Goal: Contribute content: Contribute content

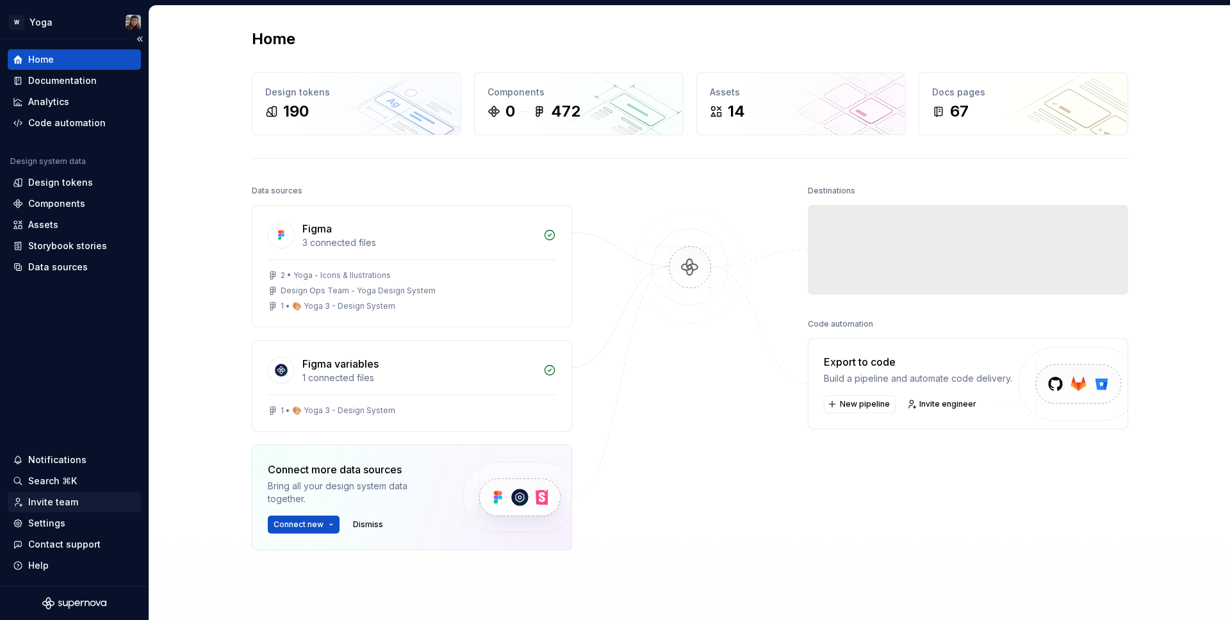
click at [60, 508] on div "Invite team" at bounding box center [53, 502] width 50 height 13
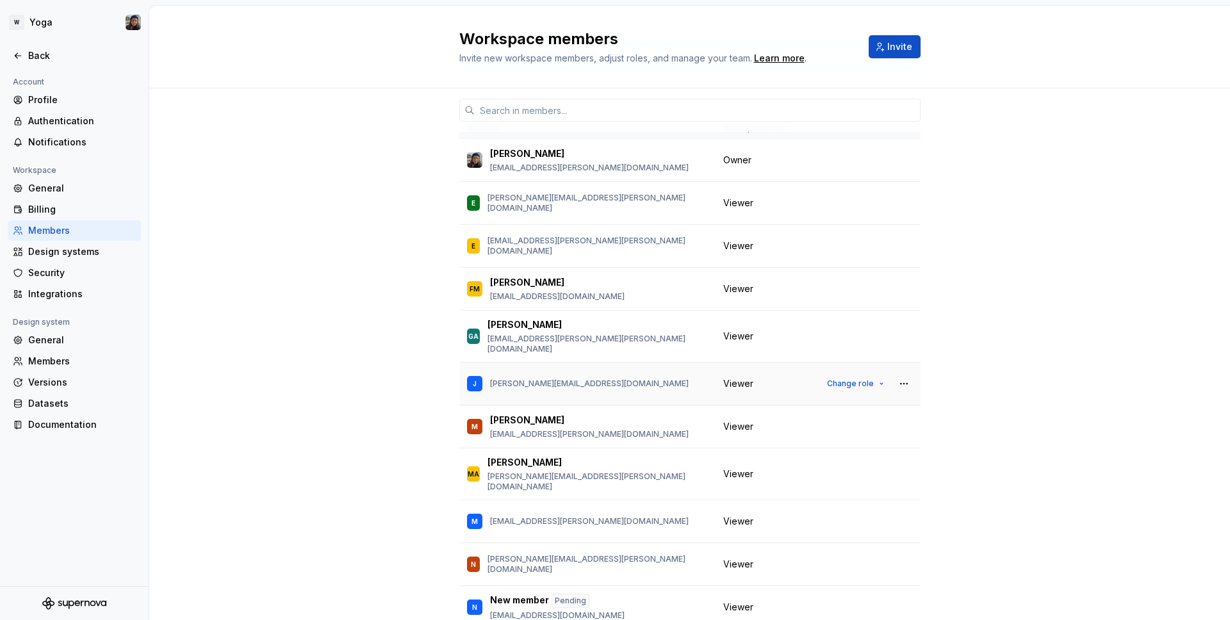
scroll to position [65, 0]
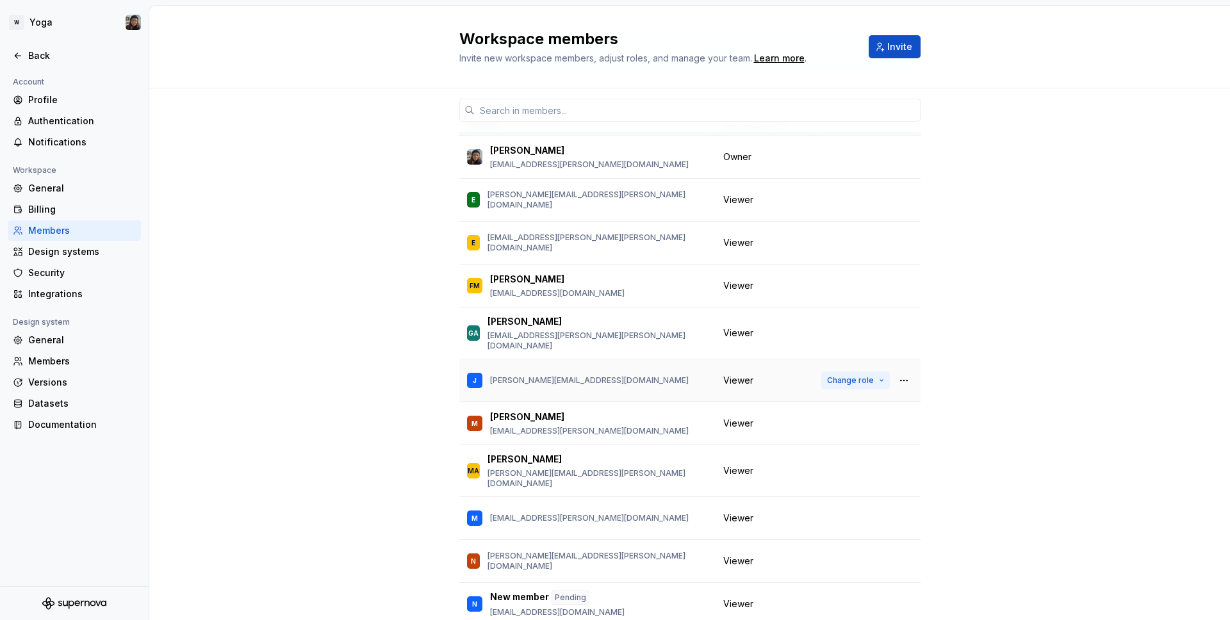
click at [879, 372] on button "Change role" at bounding box center [855, 381] width 69 height 18
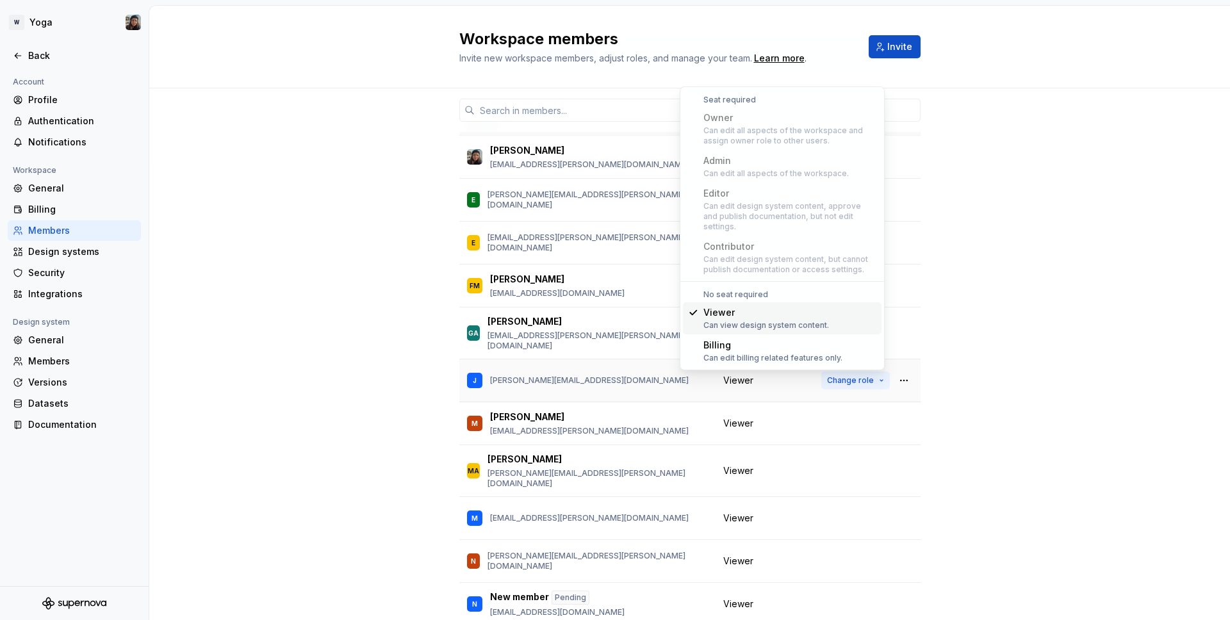
click at [879, 372] on button "Change role" at bounding box center [855, 381] width 69 height 18
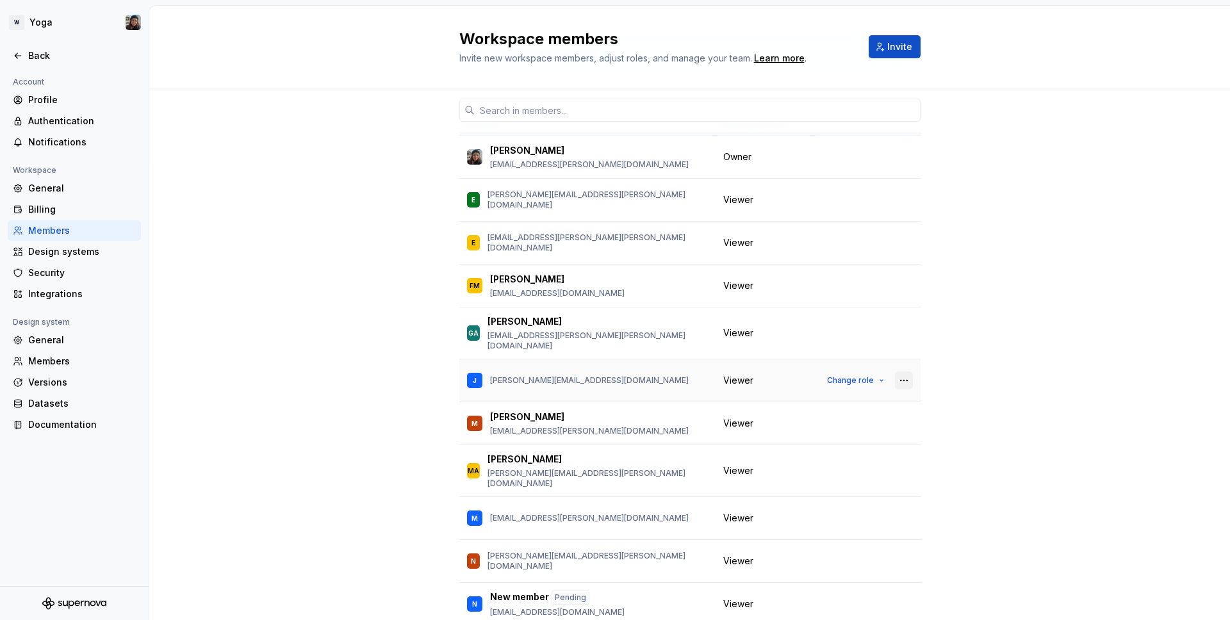
click at [903, 373] on button "button" at bounding box center [904, 381] width 18 height 18
click at [960, 339] on div "1 / 1 editor seat assigned Edit seats Member Workspace role Larissa Matos laris…" at bounding box center [689, 396] width 1081 height 745
click at [19, 60] on icon at bounding box center [18, 56] width 10 height 10
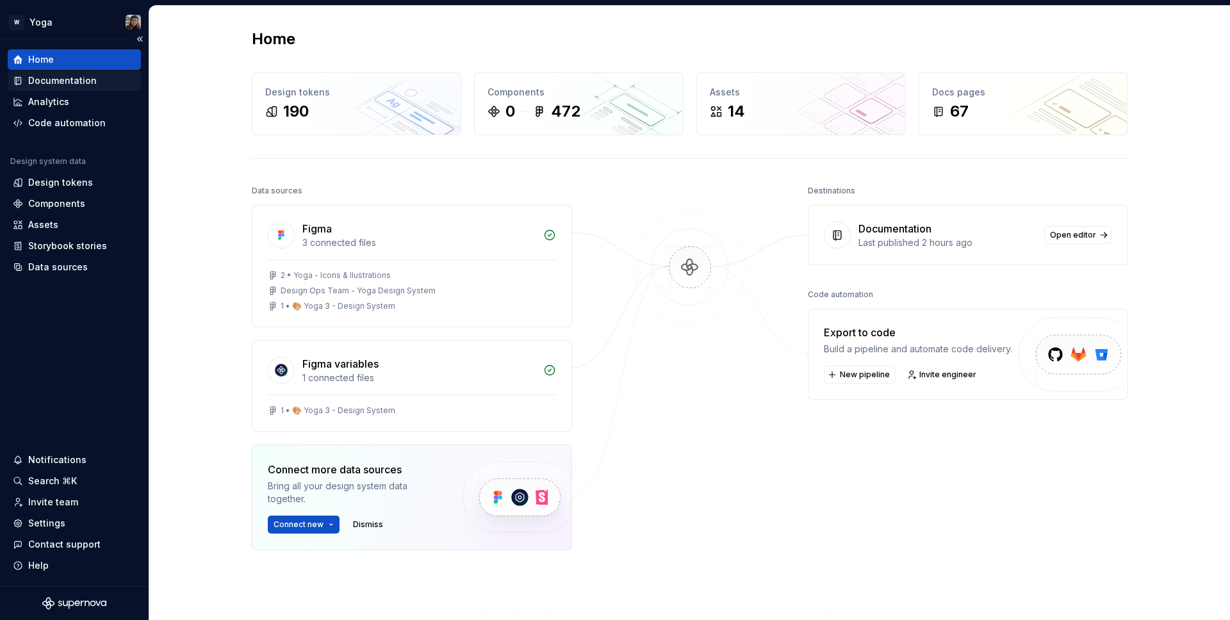
click at [65, 82] on div "Documentation" at bounding box center [62, 80] width 69 height 13
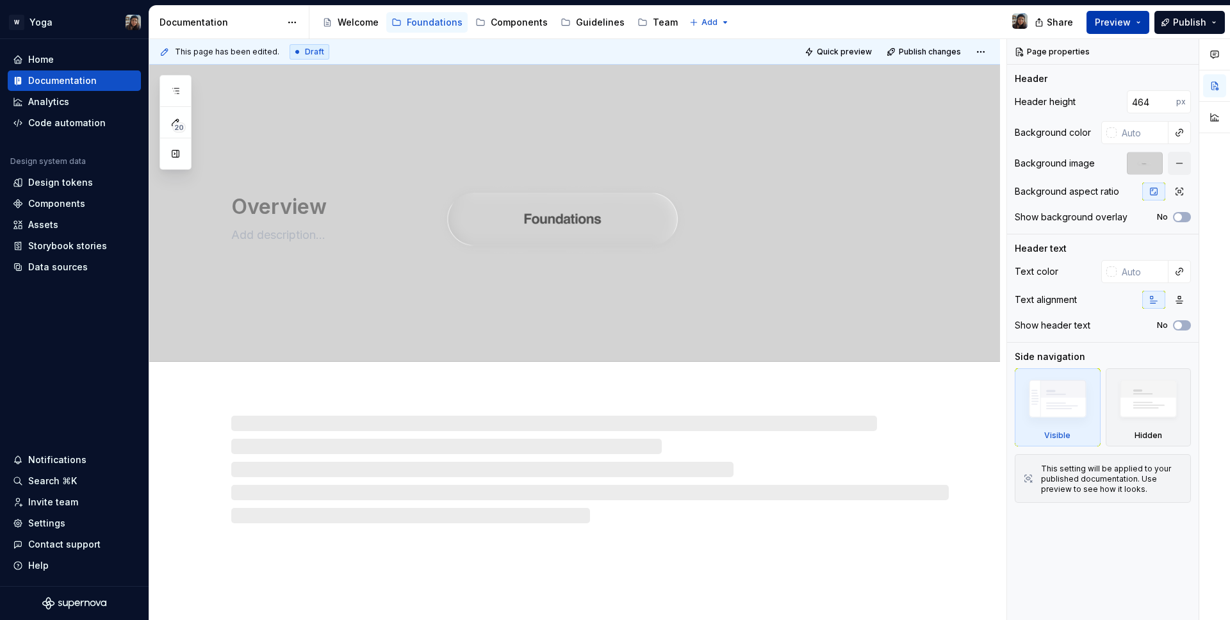
click at [1092, 28] on button "Preview" at bounding box center [1118, 22] width 63 height 23
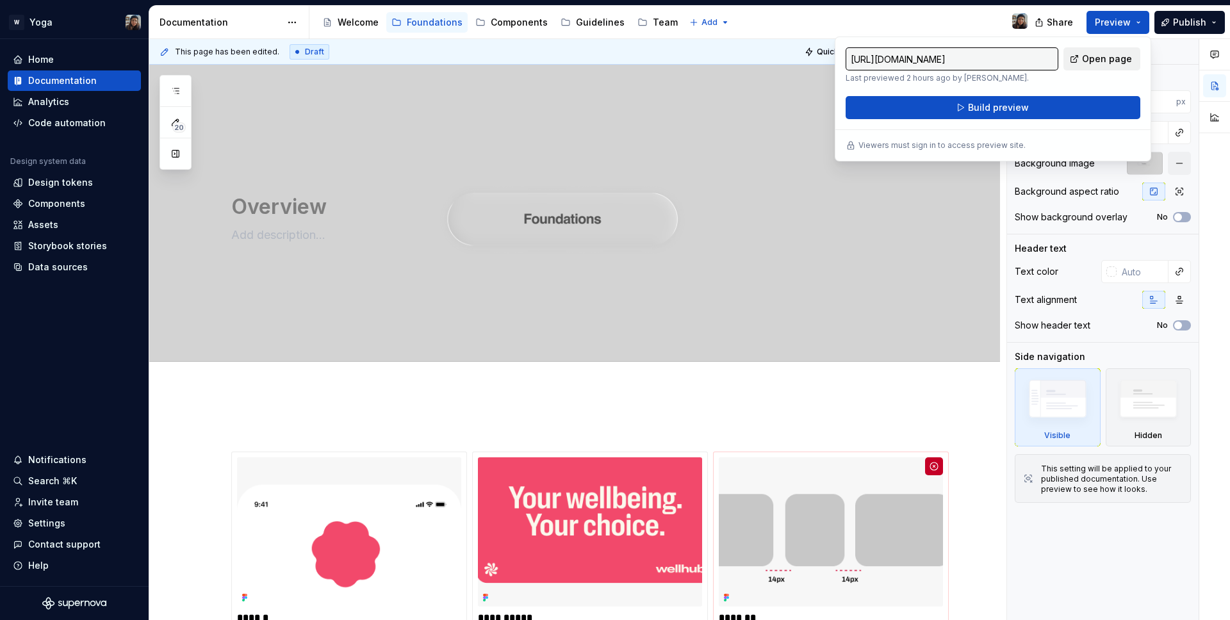
click at [1123, 62] on span "Open page" at bounding box center [1107, 59] width 50 height 13
click at [1085, 58] on span "Open page" at bounding box center [1107, 59] width 50 height 13
click at [1111, 53] on span "Open page" at bounding box center [1107, 59] width 50 height 13
type textarea "*"
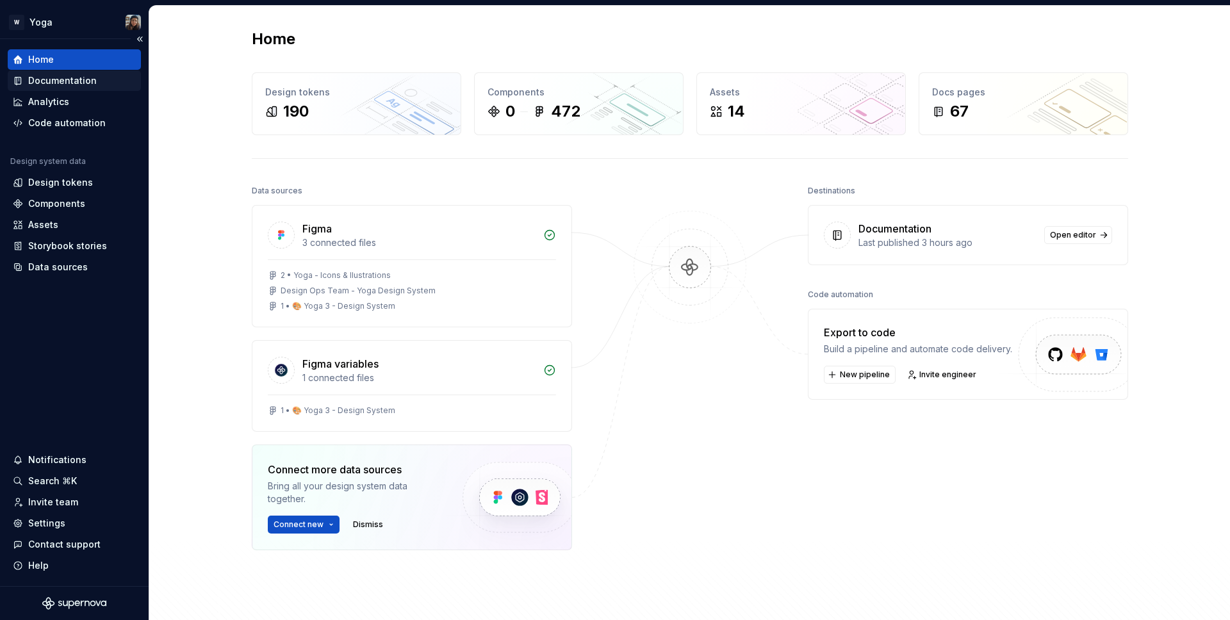
click at [62, 90] on div "Documentation" at bounding box center [74, 80] width 133 height 21
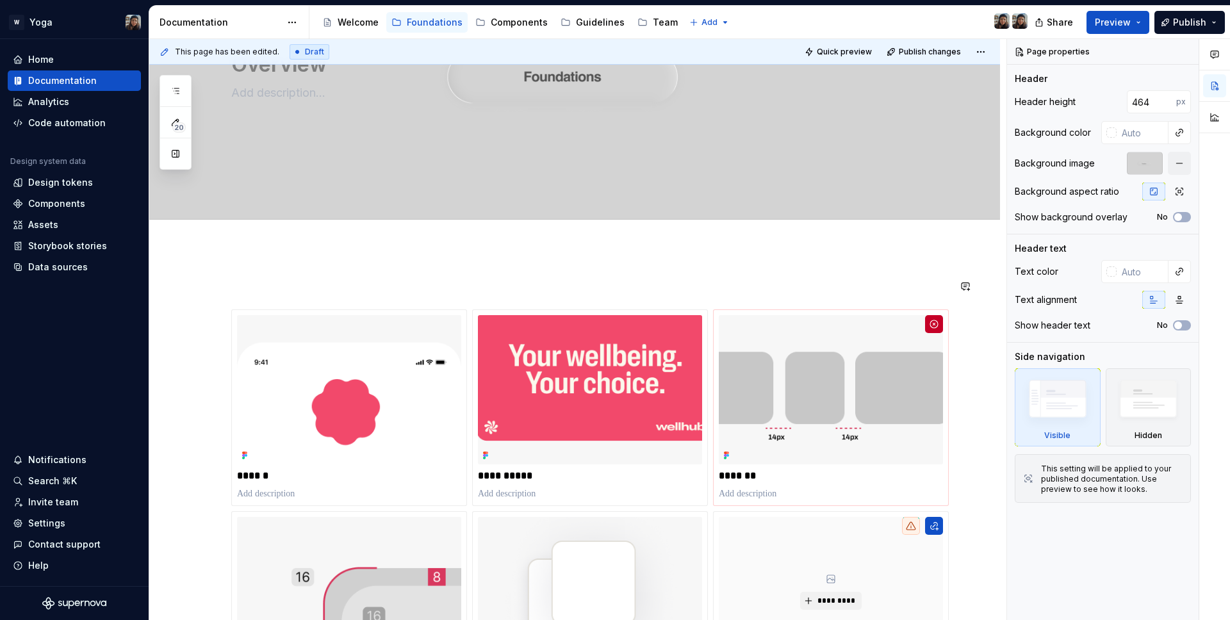
scroll to position [217, 0]
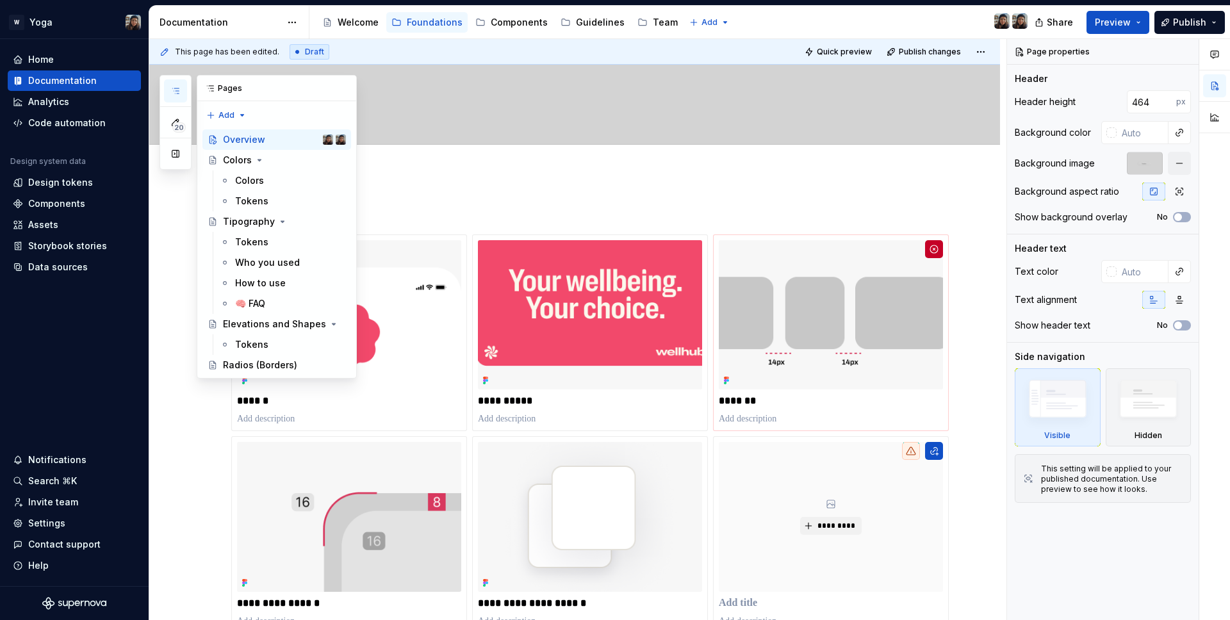
click at [170, 83] on button "button" at bounding box center [175, 90] width 23 height 23
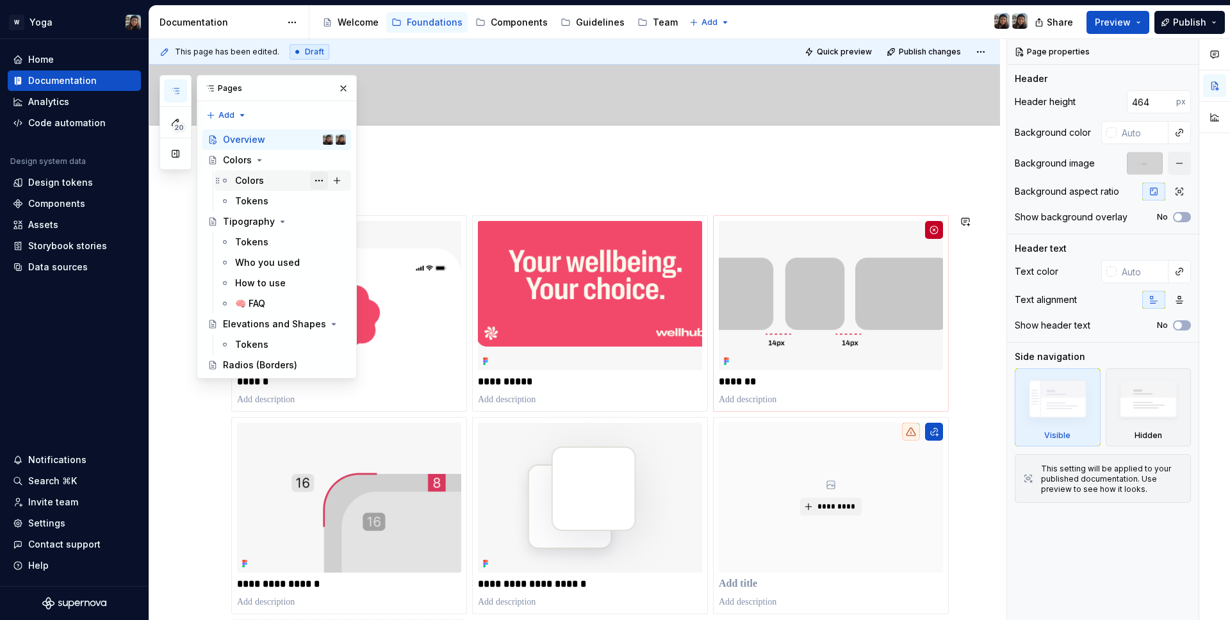
scroll to position [260, 0]
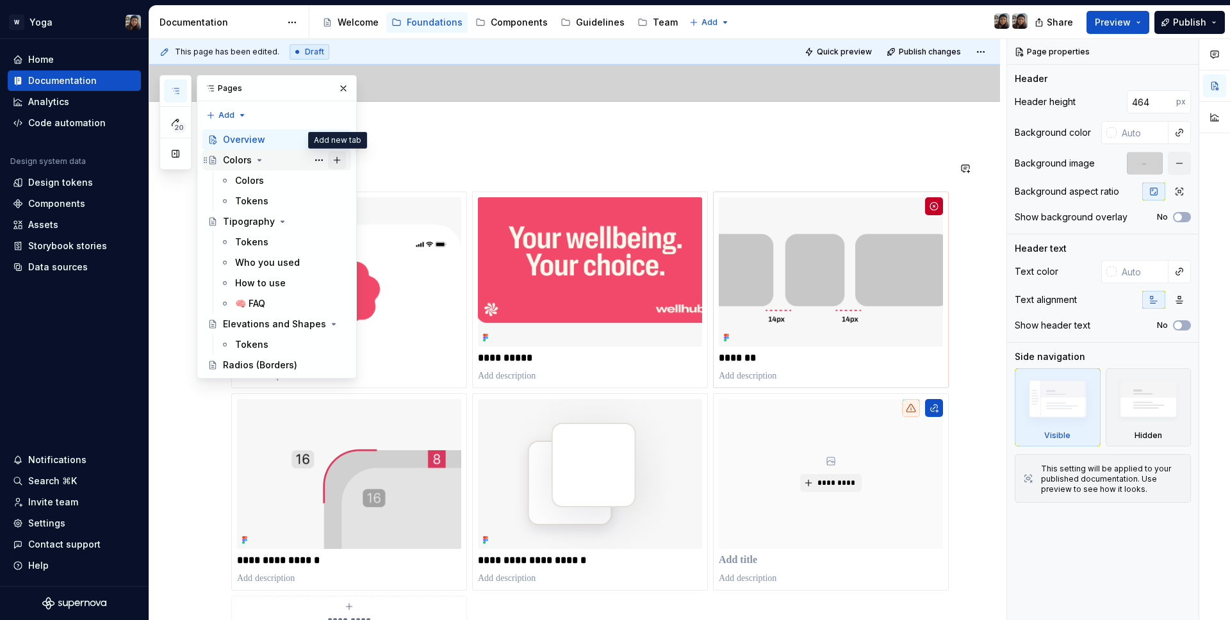
click at [338, 162] on button "Page tree" at bounding box center [337, 160] width 18 height 18
type textarea "*"
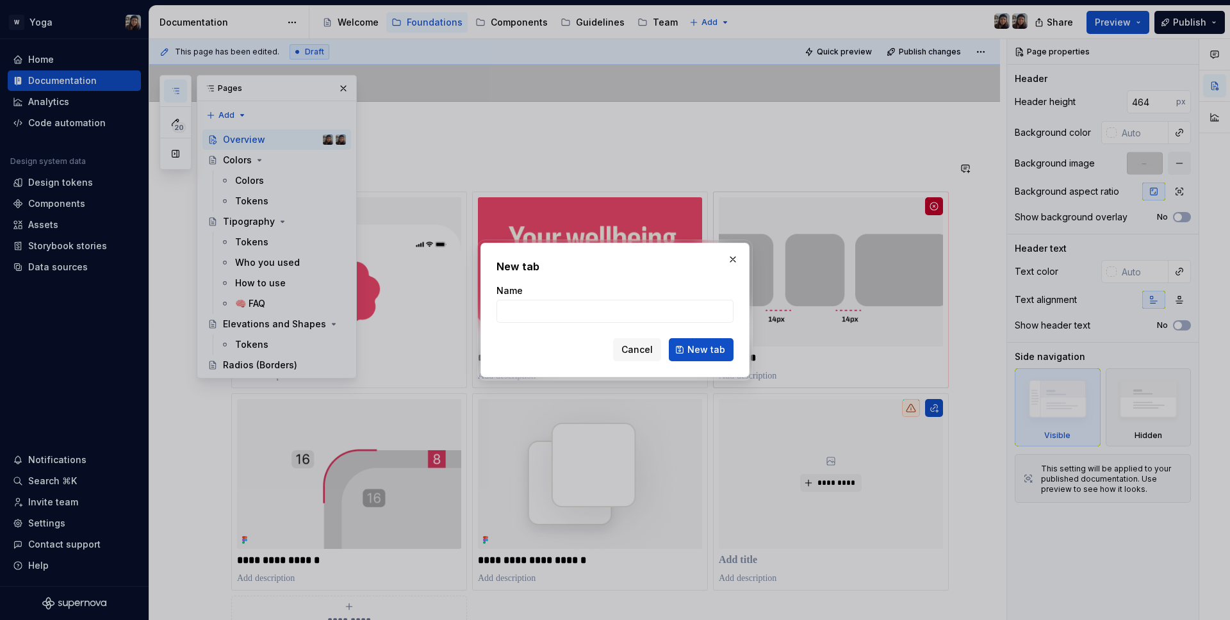
type input "A"
type input "C"
type input "c"
type input "Content"
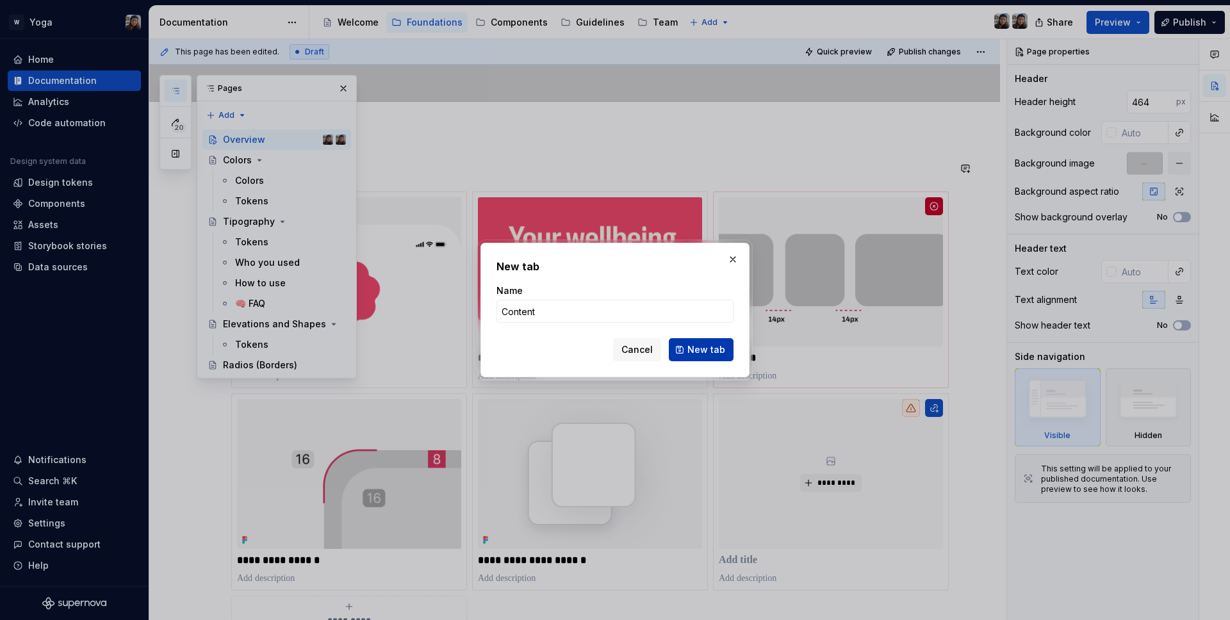
click at [701, 344] on span "New tab" at bounding box center [706, 349] width 38 height 13
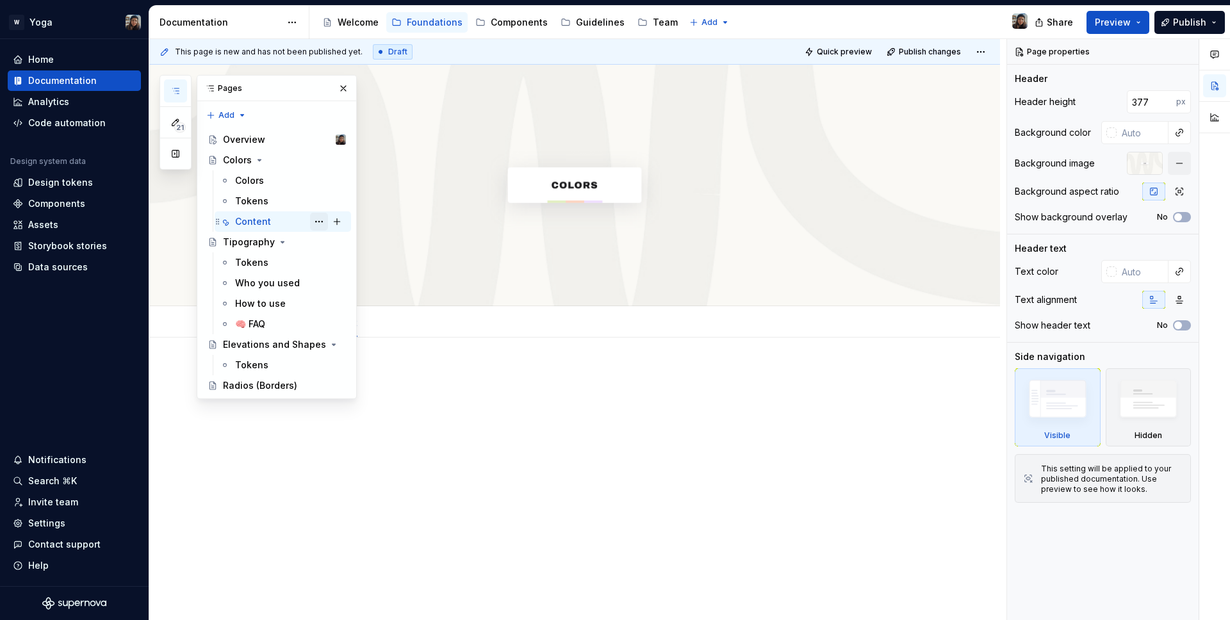
click at [324, 218] on button "Page tree" at bounding box center [319, 222] width 18 height 18
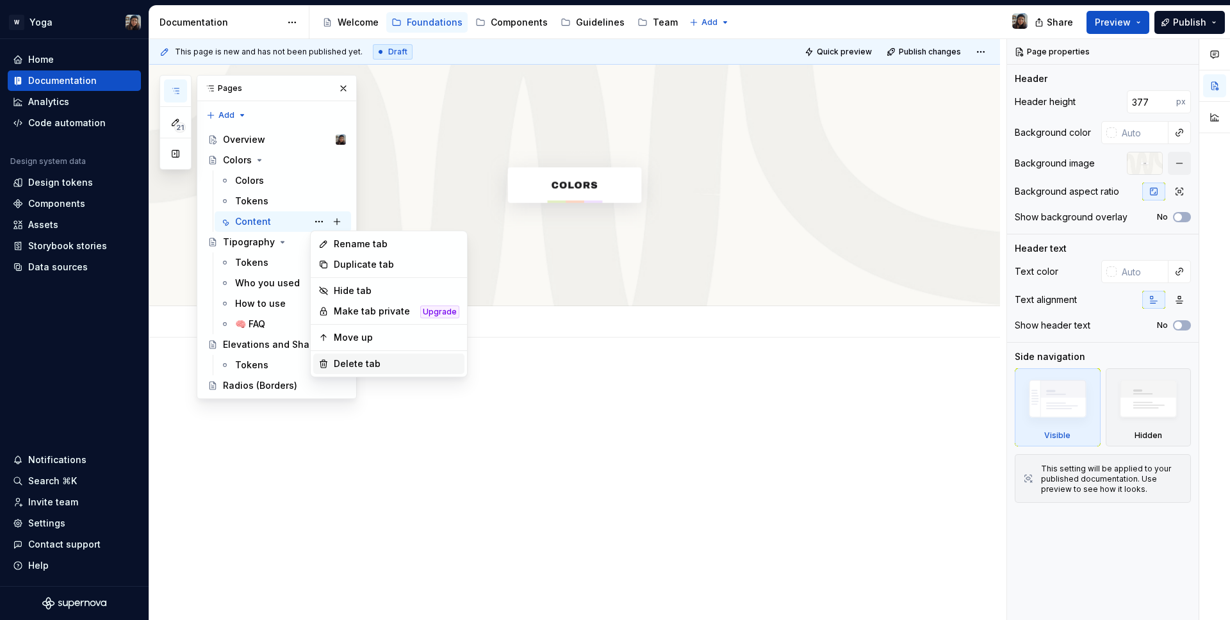
click at [375, 374] on div "Delete tab" at bounding box center [388, 364] width 151 height 21
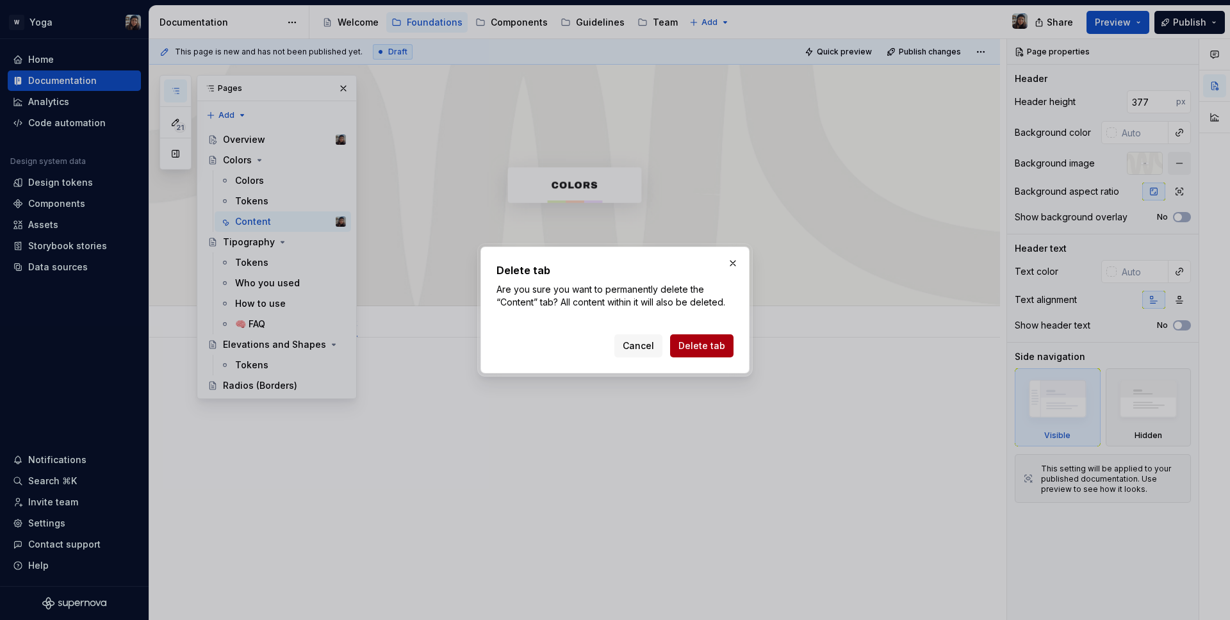
click at [719, 340] on span "Delete tab" at bounding box center [701, 346] width 47 height 13
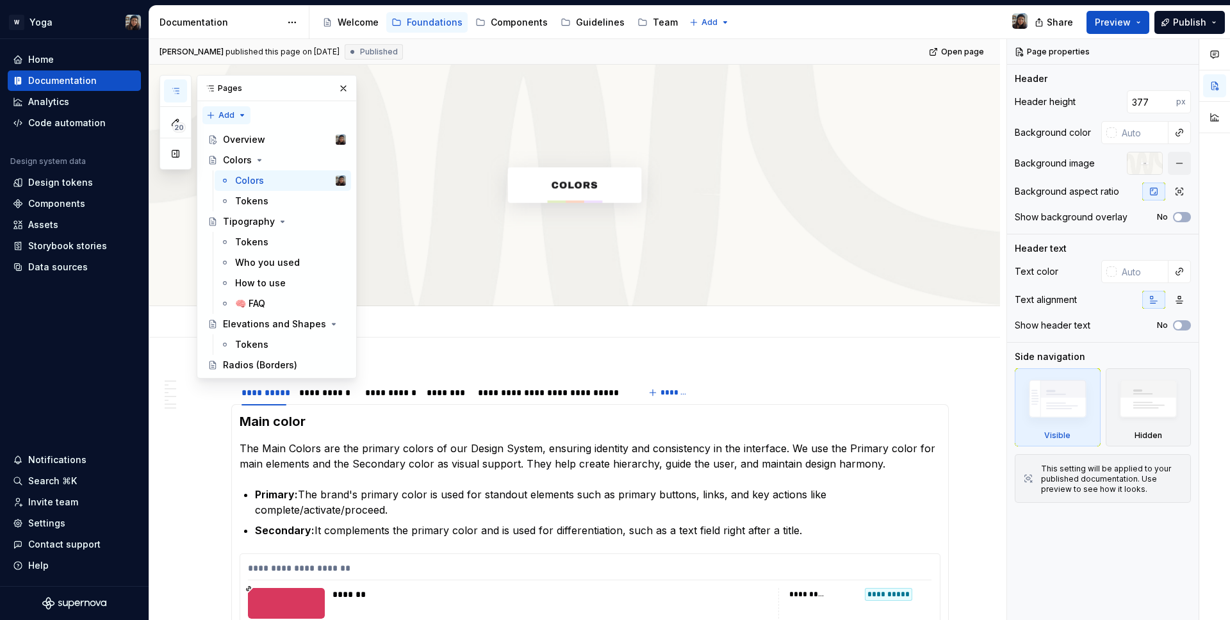
click at [222, 119] on div "20 Pages Add Accessibility guide for tree Page tree. Navigate the tree with the…" at bounding box center [258, 227] width 197 height 304
click at [268, 142] on div "New page" at bounding box center [267, 140] width 83 height 13
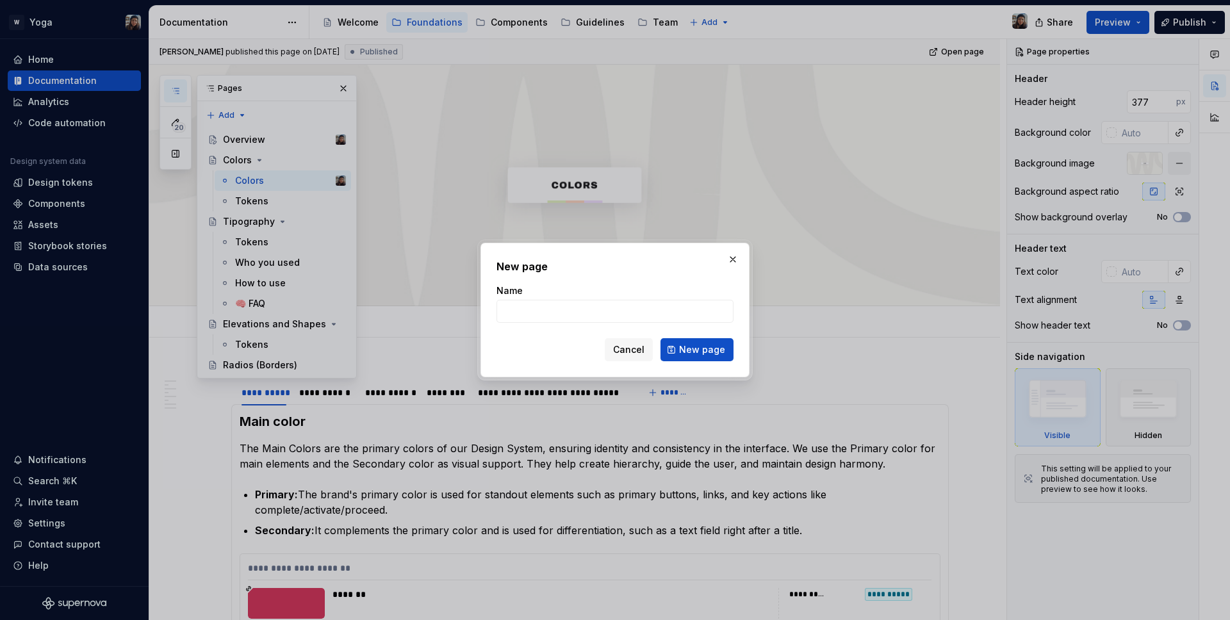
type textarea "*"
type input "content"
click at [687, 333] on form "Name content Cancel New page" at bounding box center [615, 322] width 237 height 77
click at [694, 340] on button "New page" at bounding box center [697, 349] width 73 height 23
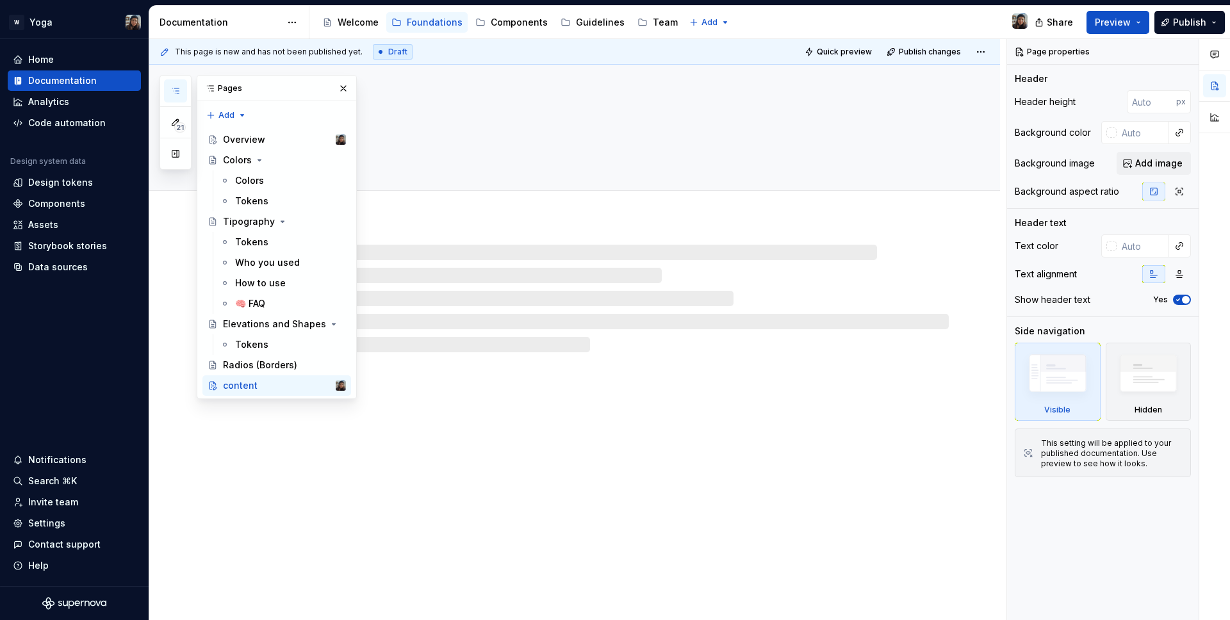
click at [494, 372] on div "content" at bounding box center [574, 343] width 851 height 556
click at [487, 327] on div at bounding box center [590, 299] width 718 height 108
click at [349, 85] on button "button" at bounding box center [343, 88] width 18 height 18
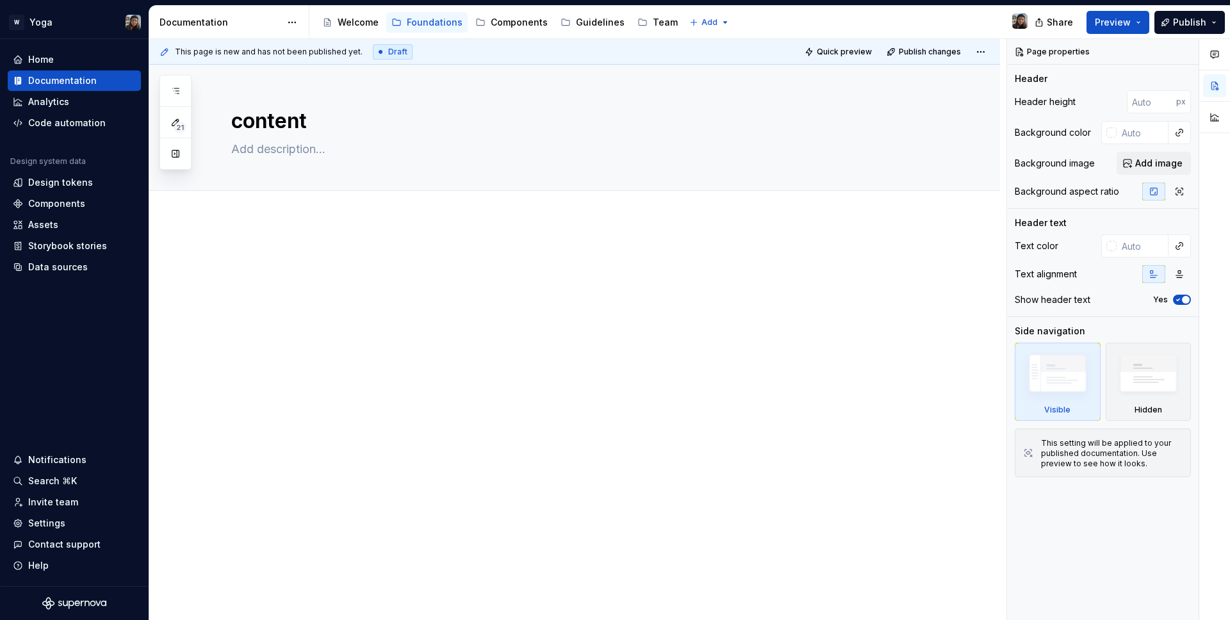
click at [345, 315] on div at bounding box center [574, 359] width 851 height 281
click at [332, 273] on div at bounding box center [590, 274] width 718 height 49
click at [312, 270] on div at bounding box center [590, 274] width 718 height 49
click at [70, 186] on div "Design tokens" at bounding box center [60, 182] width 65 height 13
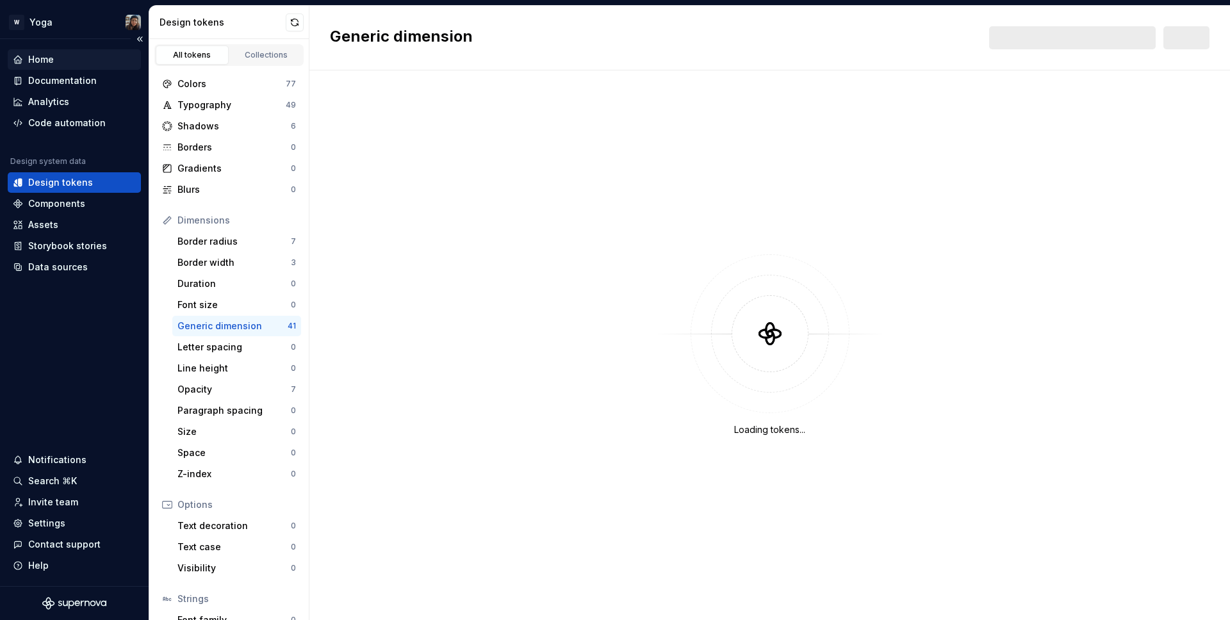
click at [55, 69] on div "Home" at bounding box center [74, 59] width 133 height 21
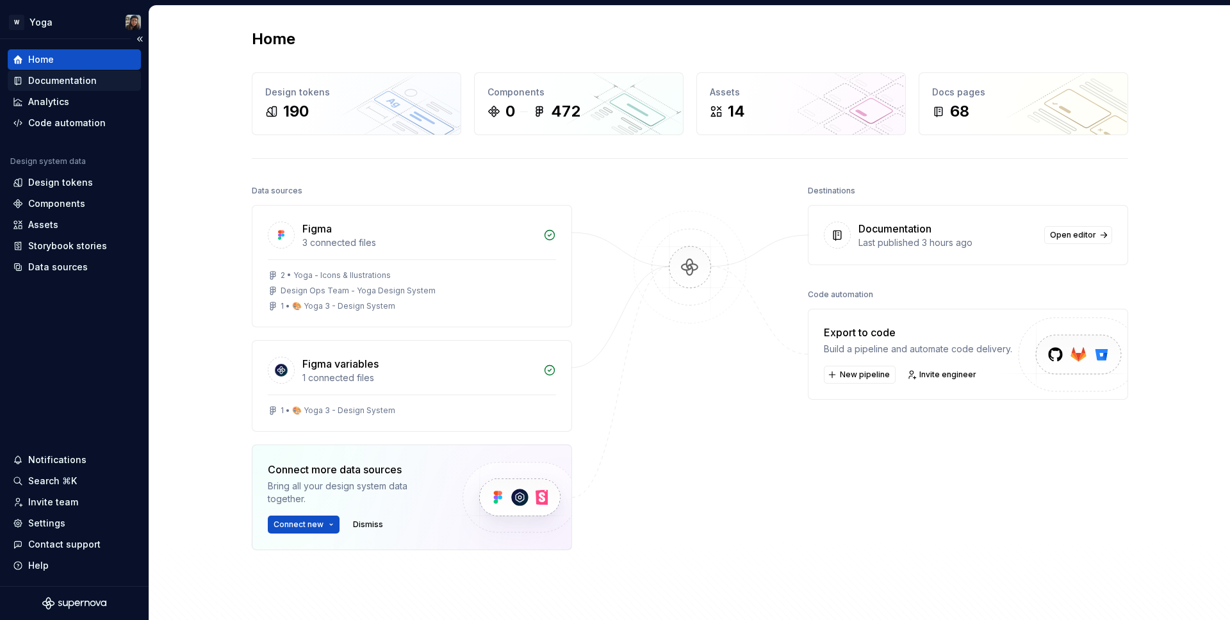
click at [74, 81] on div "Documentation" at bounding box center [62, 80] width 69 height 13
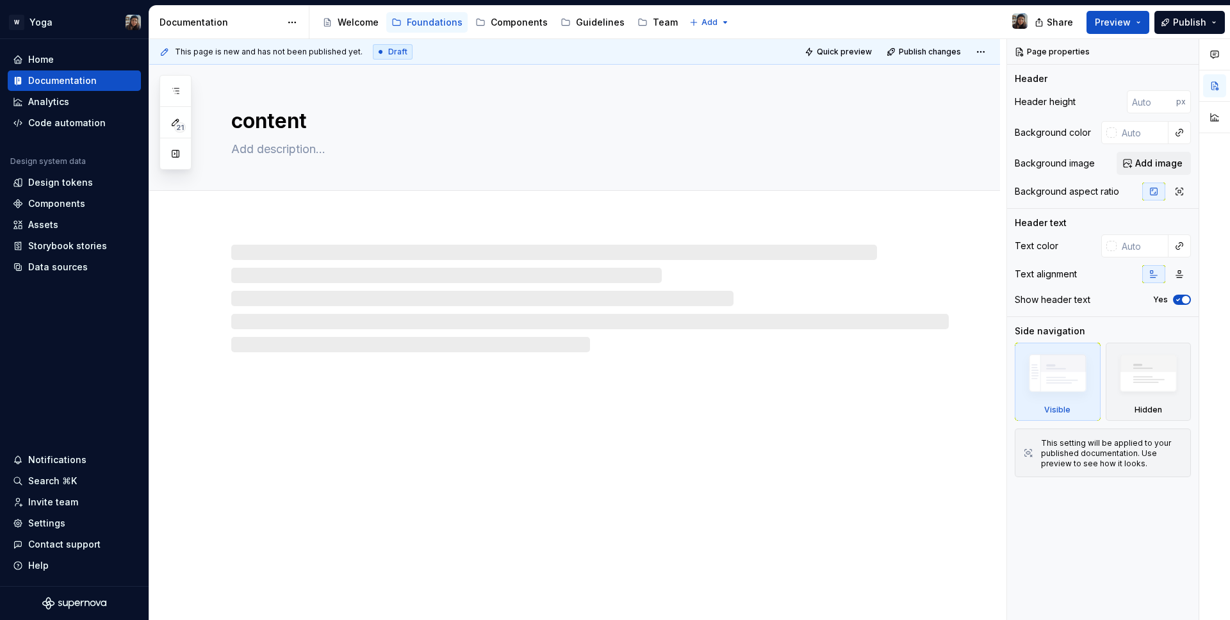
type textarea "*"
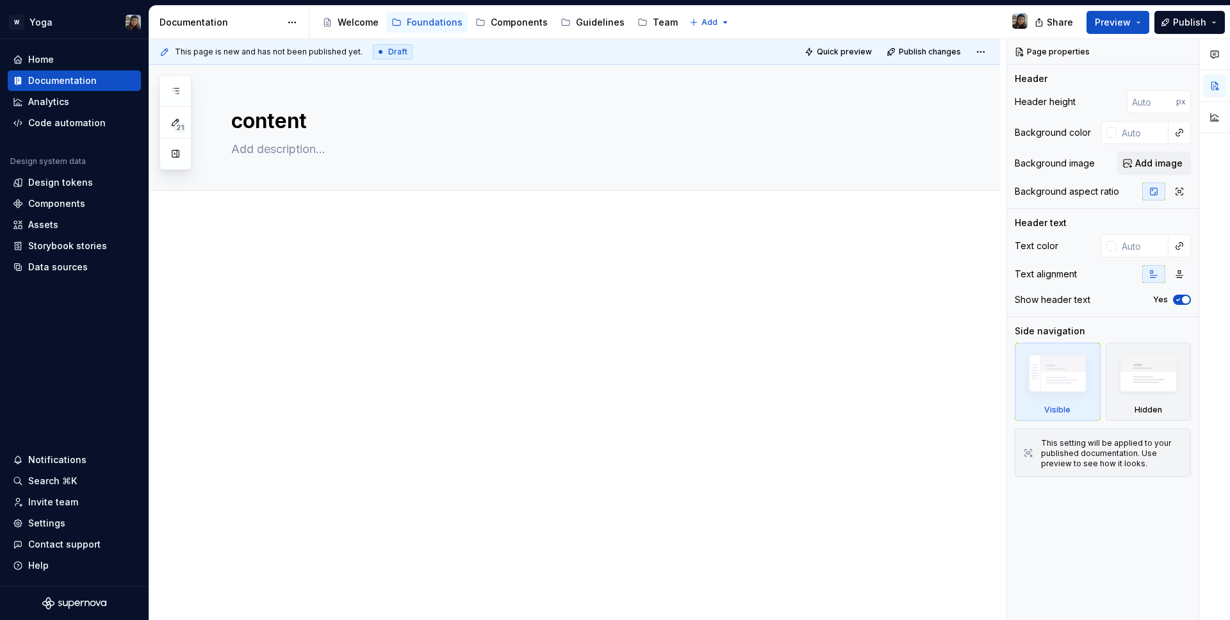
drag, startPoint x: 491, startPoint y: 276, endPoint x: 477, endPoint y: 283, distance: 15.8
click at [491, 277] on div at bounding box center [590, 274] width 718 height 49
click at [225, 262] on div at bounding box center [574, 359] width 851 height 281
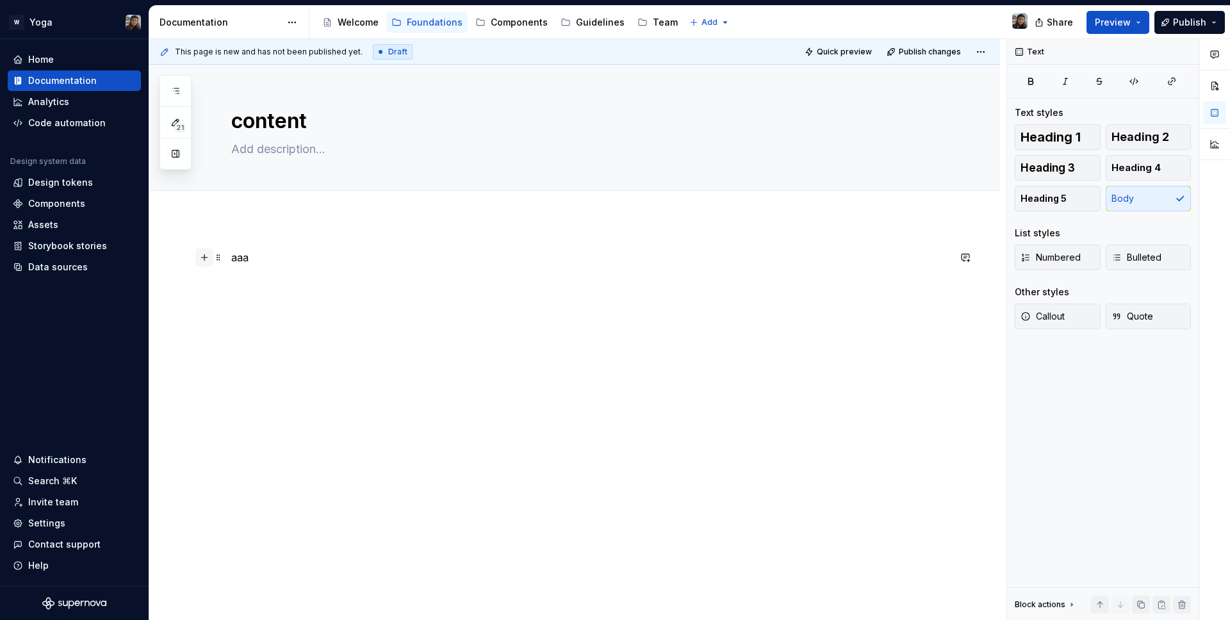
click at [209, 258] on button "button" at bounding box center [204, 258] width 18 height 18
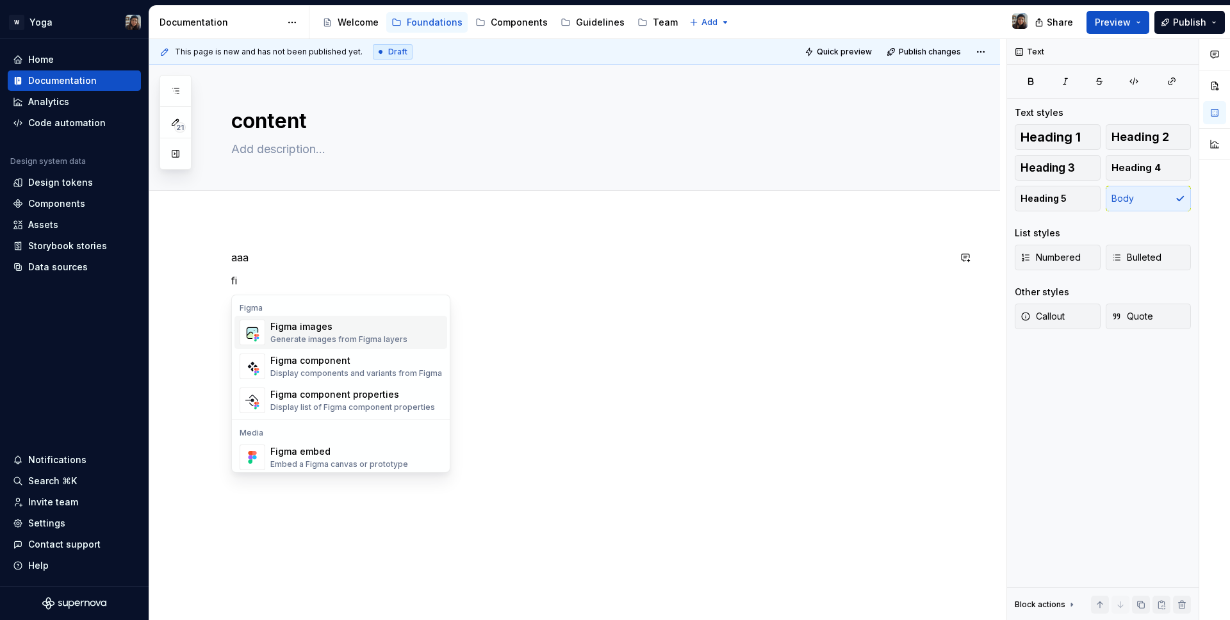
click at [324, 320] on div "Figma images" at bounding box center [338, 326] width 137 height 13
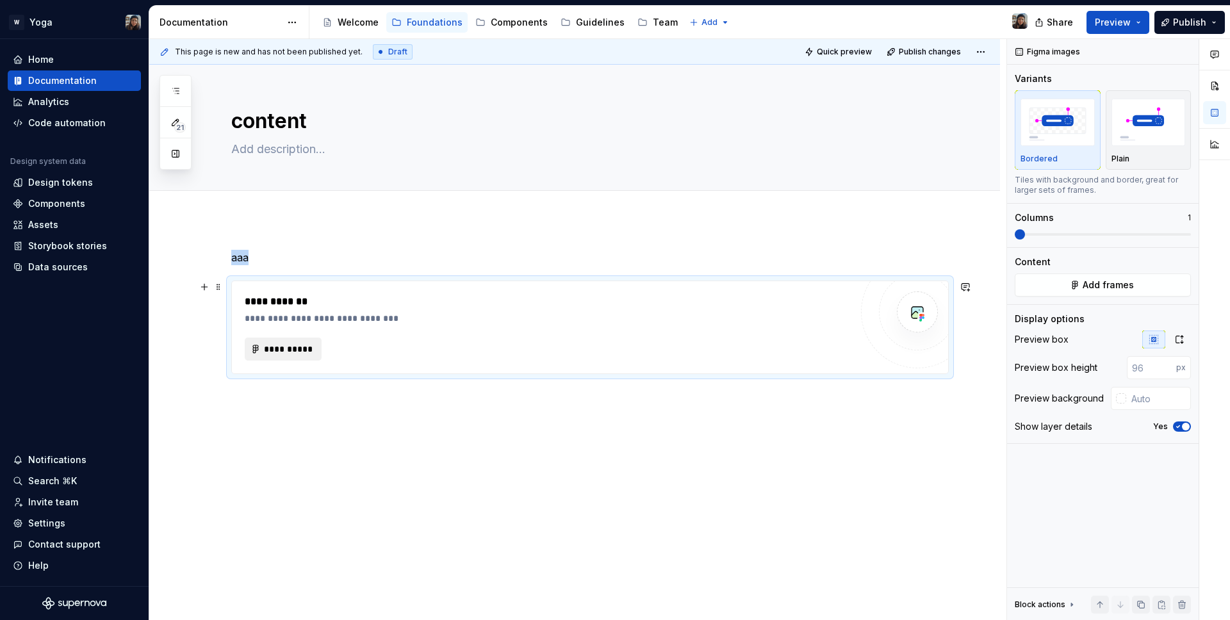
click at [270, 340] on button "**********" at bounding box center [283, 349] width 77 height 23
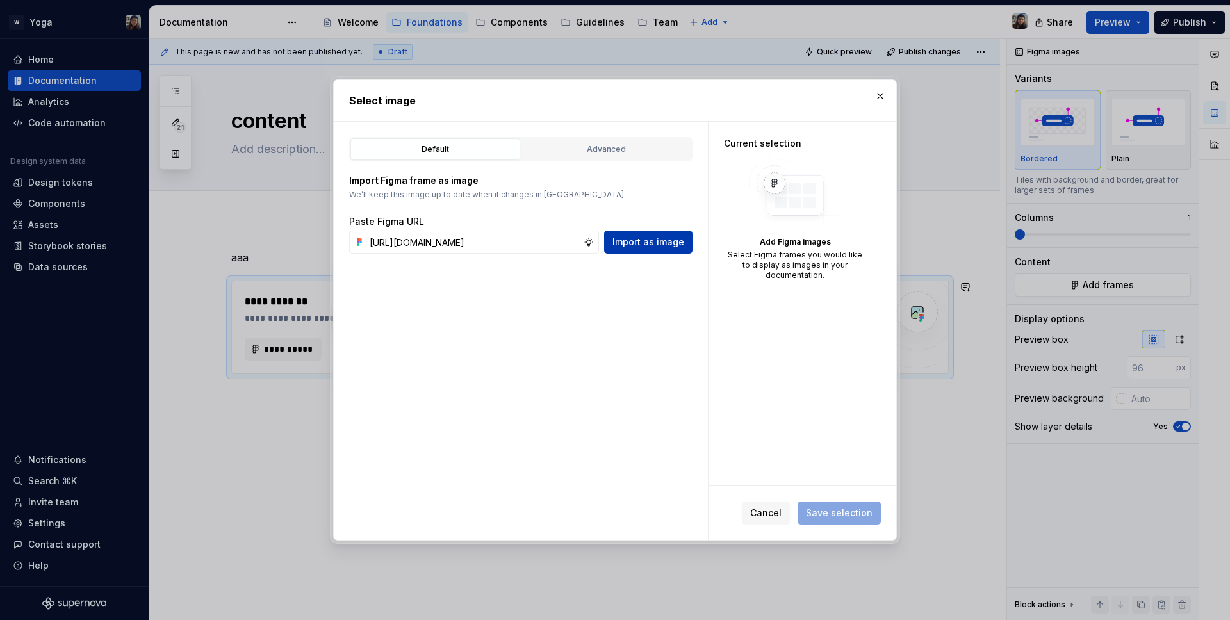
type input "[URL][DOMAIN_NAME]"
click at [645, 245] on span "Import as image" at bounding box center [648, 242] width 72 height 13
click at [437, 244] on input "[URL][DOMAIN_NAME]" at bounding box center [474, 242] width 219 height 23
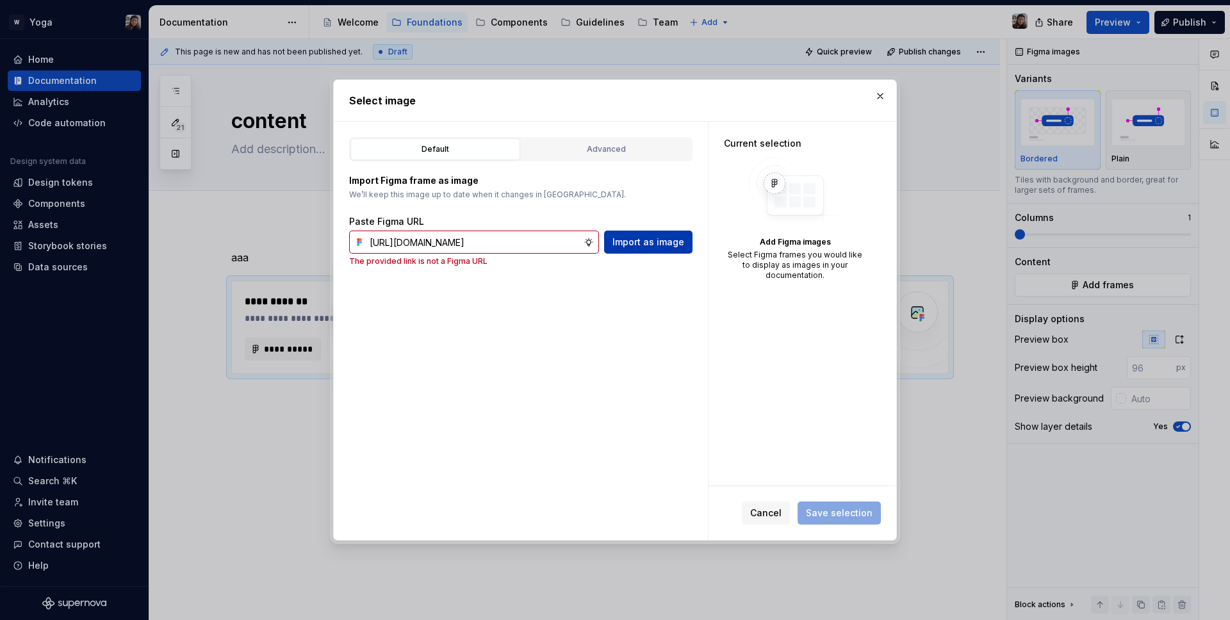
click at [627, 243] on span "Import as image" at bounding box center [648, 242] width 72 height 13
drag, startPoint x: 511, startPoint y: 248, endPoint x: 231, endPoint y: 236, distance: 280.9
click at [231, 236] on div "Select image Default Advanced Import Figma frame as image We’ll keep this image…" at bounding box center [615, 310] width 1230 height 620
click at [414, 236] on input "[URL][DOMAIN_NAME]" at bounding box center [474, 242] width 219 height 23
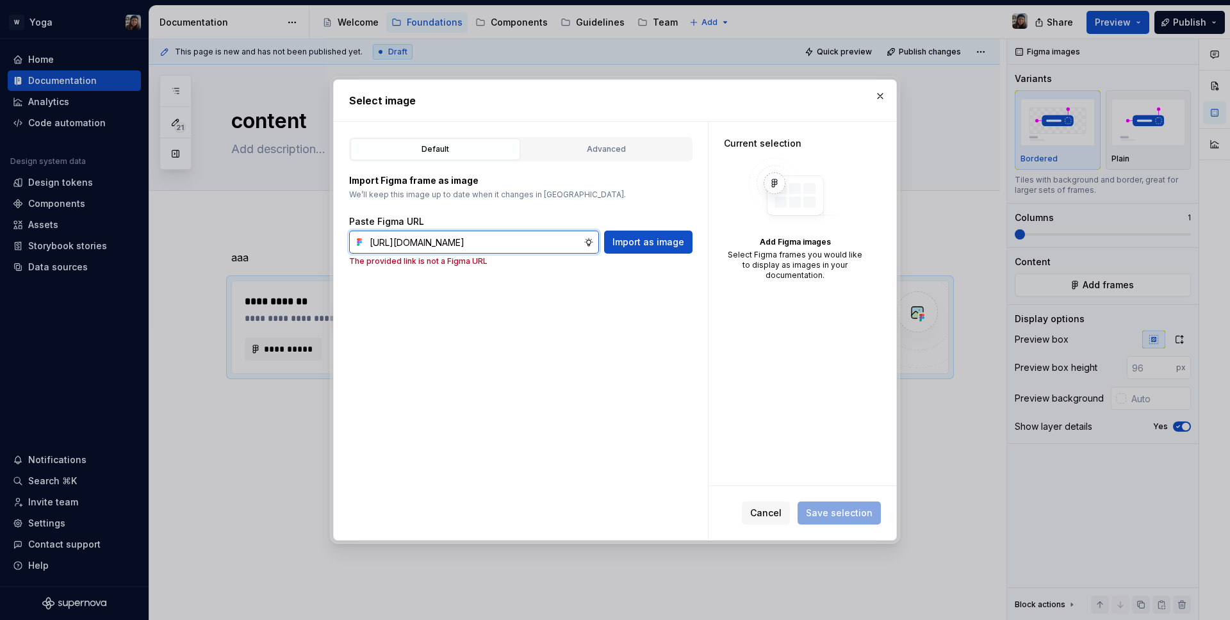
drag, startPoint x: 397, startPoint y: 243, endPoint x: 659, endPoint y: 260, distance: 262.6
click at [659, 259] on div "Paste Figma URL [URL][DOMAIN_NAME] Import as image The provided link is not a F…" at bounding box center [520, 240] width 343 height 51
drag, startPoint x: 537, startPoint y: 327, endPoint x: 752, endPoint y: 211, distance: 244.2
click at [539, 327] on div "Default Advanced Import Figma frame as image We’ll keep this image up to date w…" at bounding box center [521, 331] width 374 height 418
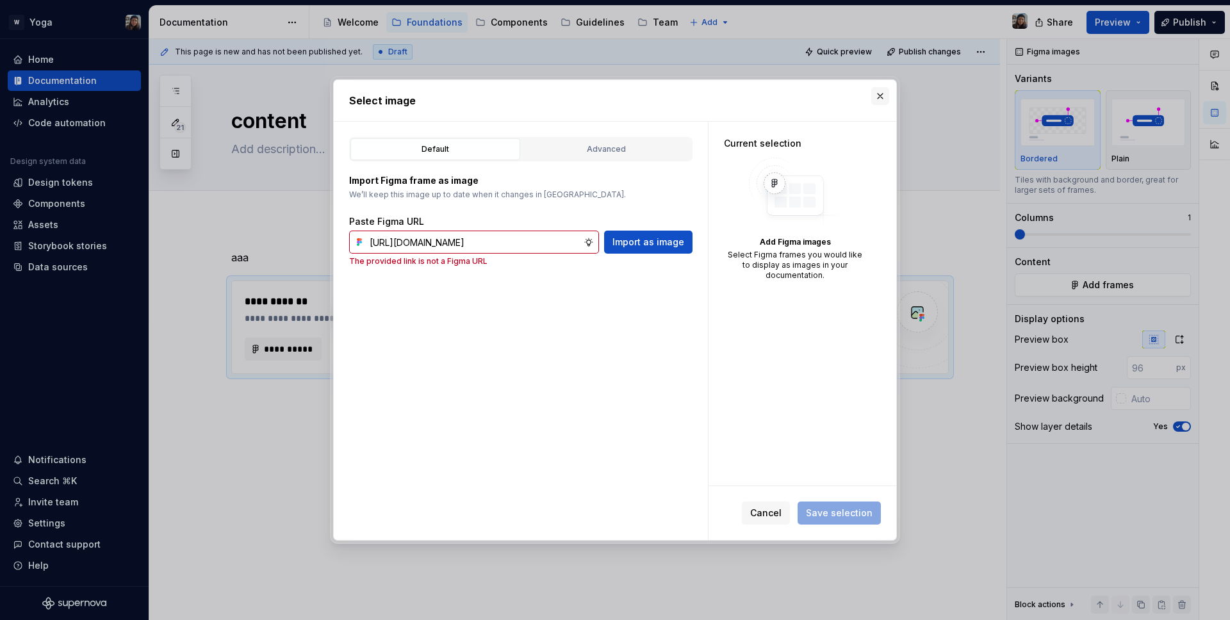
click at [872, 95] on button "button" at bounding box center [880, 96] width 18 height 18
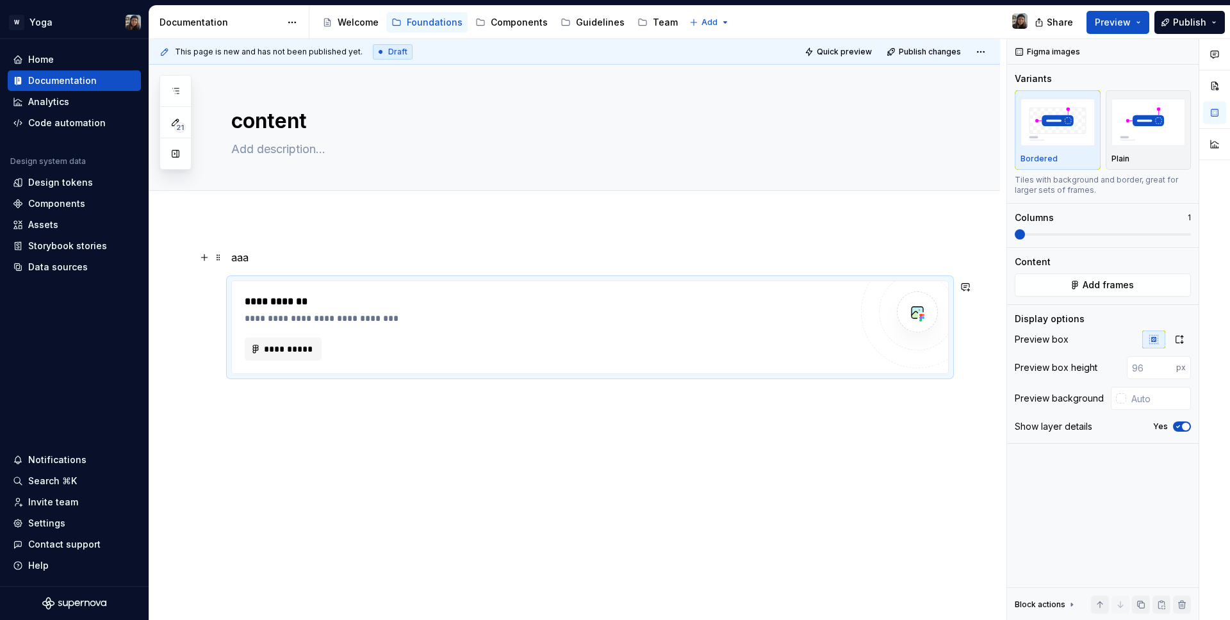
drag, startPoint x: 334, startPoint y: 247, endPoint x: 238, endPoint y: 251, distance: 95.6
click at [333, 247] on div "**********" at bounding box center [577, 330] width 857 height 582
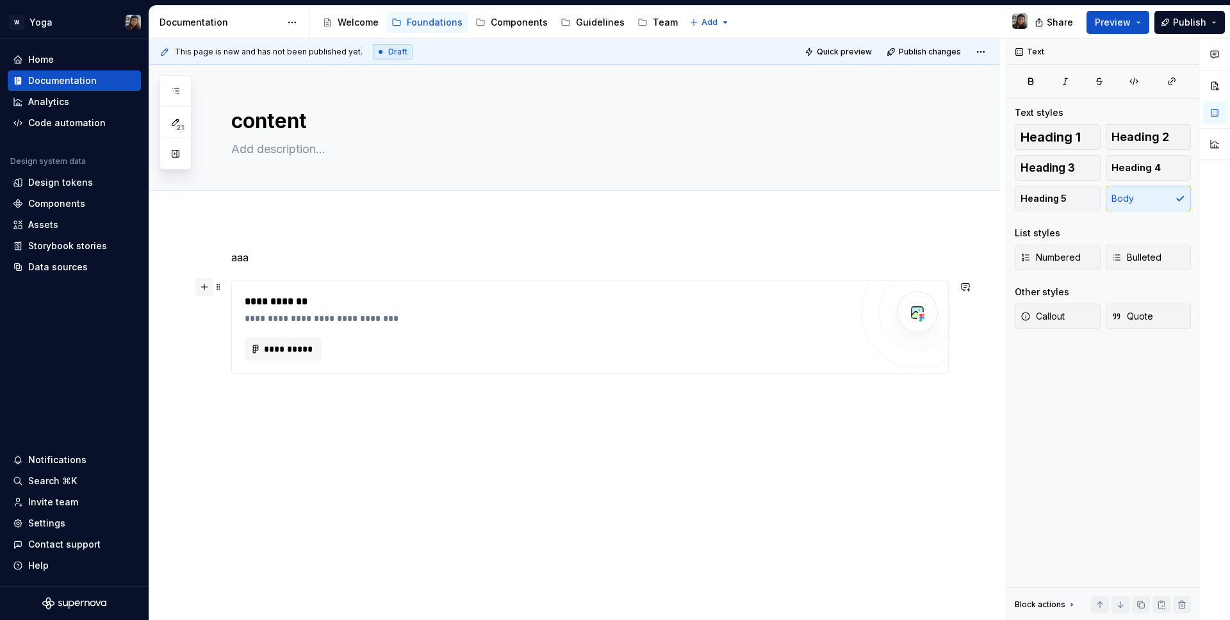
click at [201, 290] on button "button" at bounding box center [204, 287] width 18 height 18
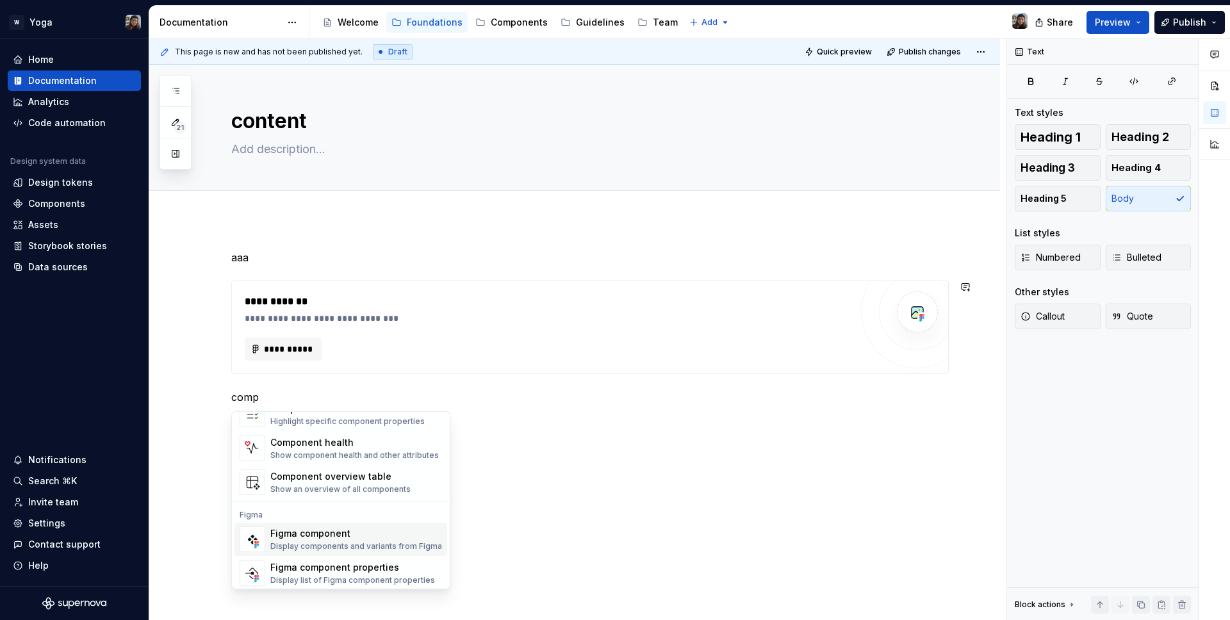
scroll to position [38, 0]
click at [329, 545] on div "Display components and variants from Figma" at bounding box center [356, 543] width 172 height 10
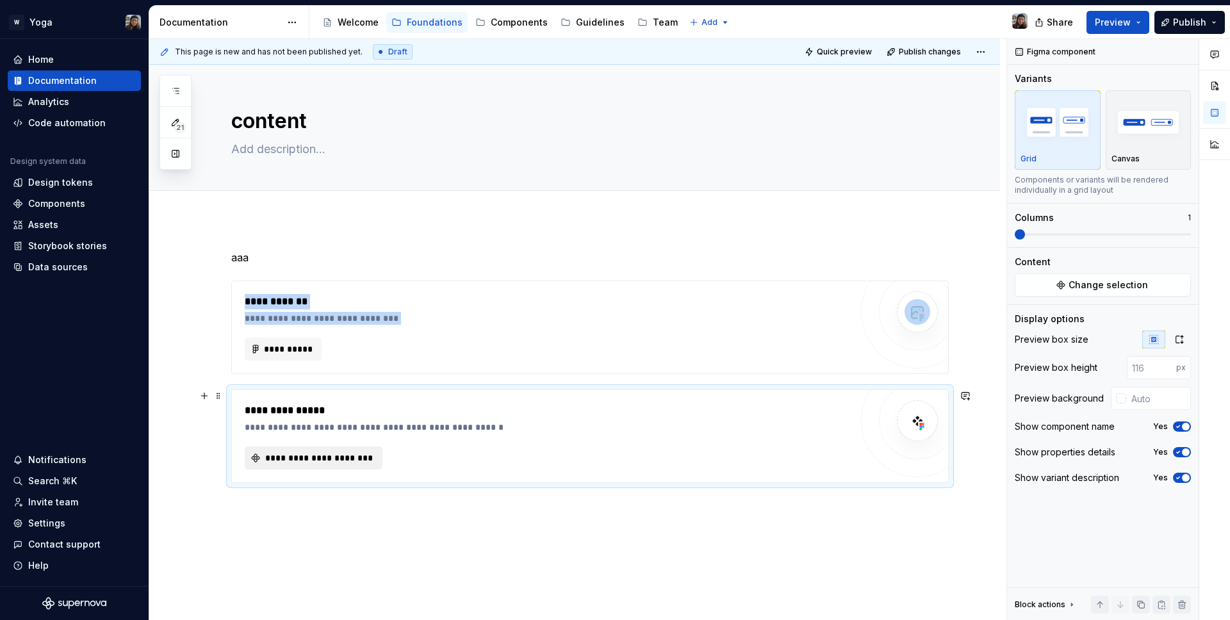
click at [307, 461] on span "**********" at bounding box center [318, 458] width 111 height 13
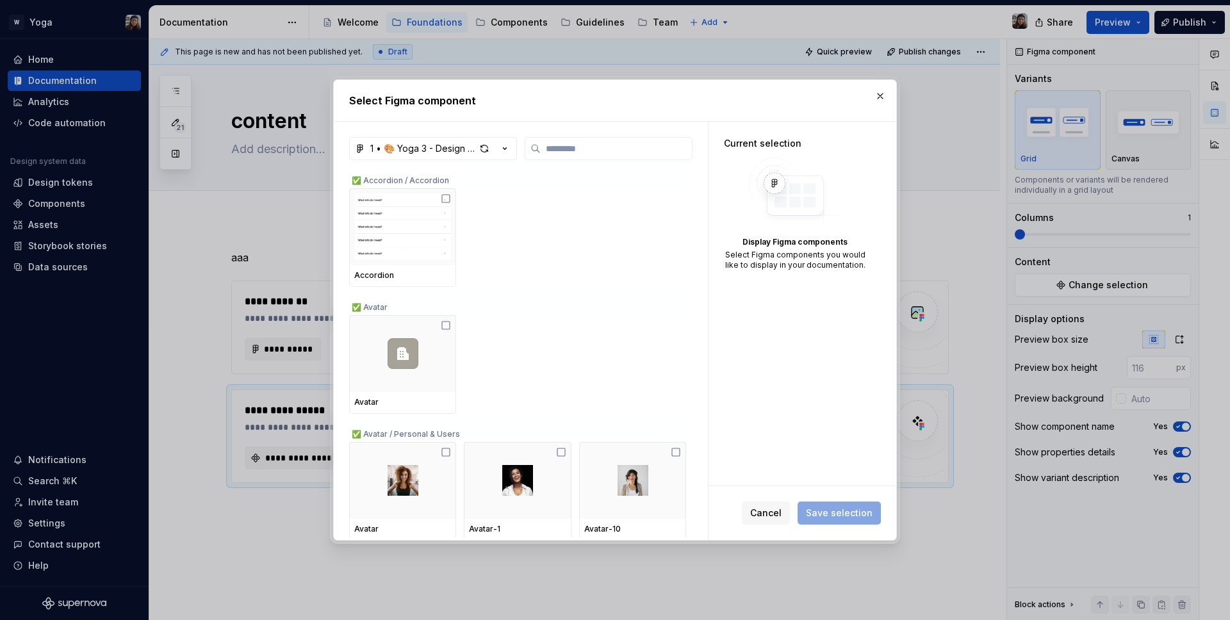
click at [869, 93] on h2 "Select Figma component" at bounding box center [615, 100] width 532 height 15
click at [873, 94] on button "button" at bounding box center [880, 96] width 18 height 18
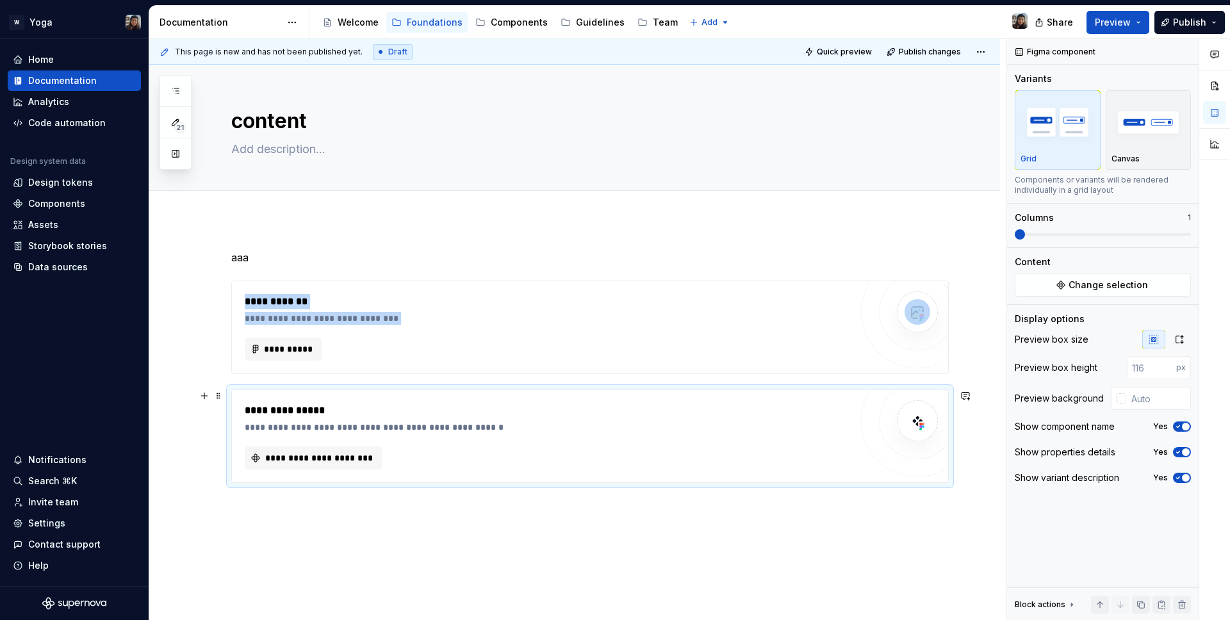
click at [804, 447] on div "**********" at bounding box center [548, 458] width 606 height 23
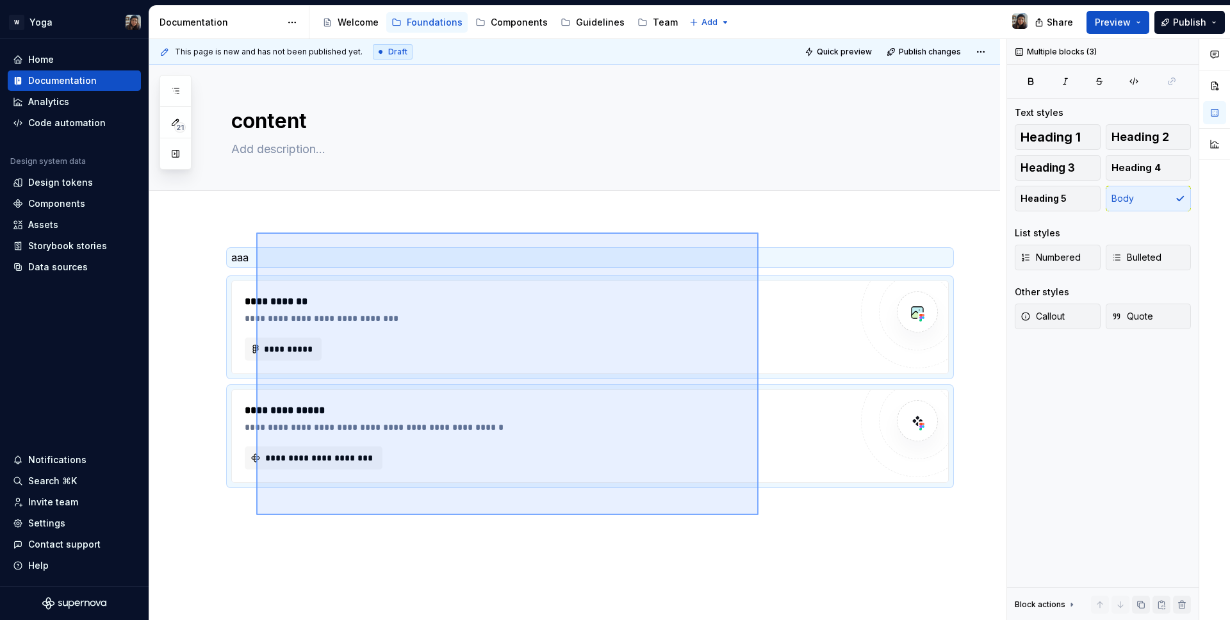
drag, startPoint x: 713, startPoint y: 504, endPoint x: 252, endPoint y: 233, distance: 534.5
click at [252, 233] on div "**********" at bounding box center [577, 330] width 857 height 582
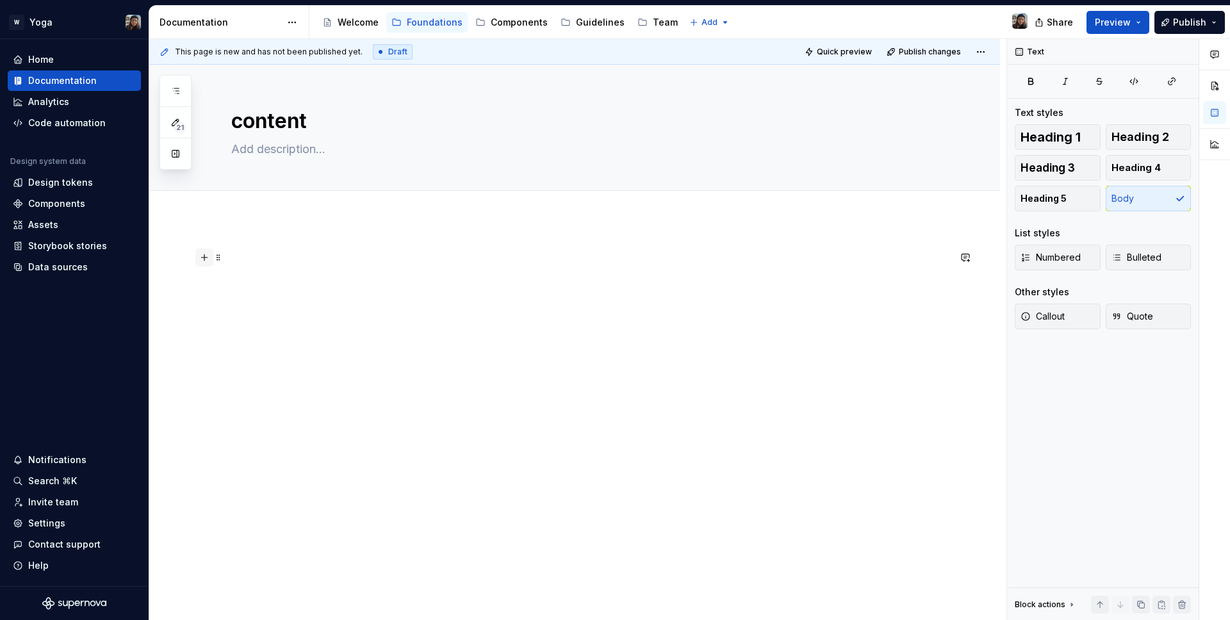
click at [205, 260] on button "button" at bounding box center [204, 258] width 18 height 18
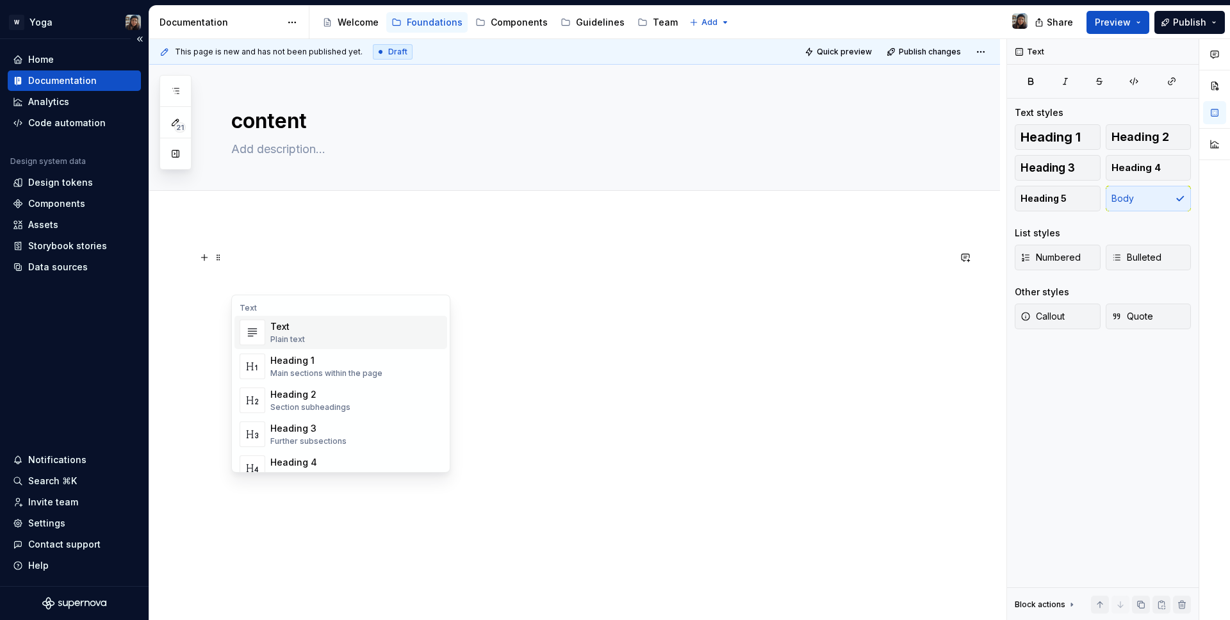
type textarea "*"
